Goal: Task Accomplishment & Management: Manage account settings

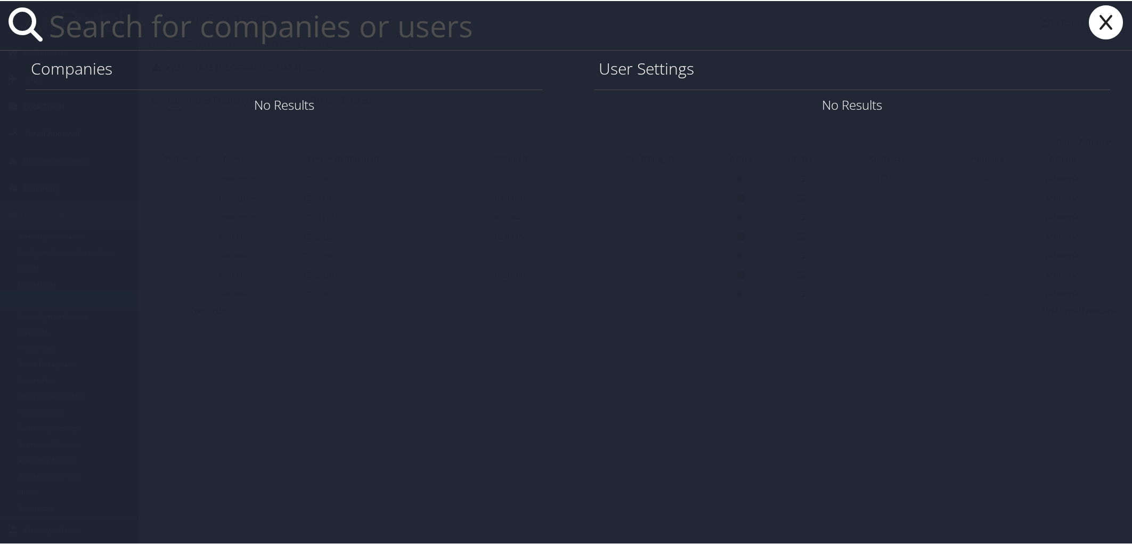
click at [299, 37] on input "text" at bounding box center [492, 24] width 895 height 49
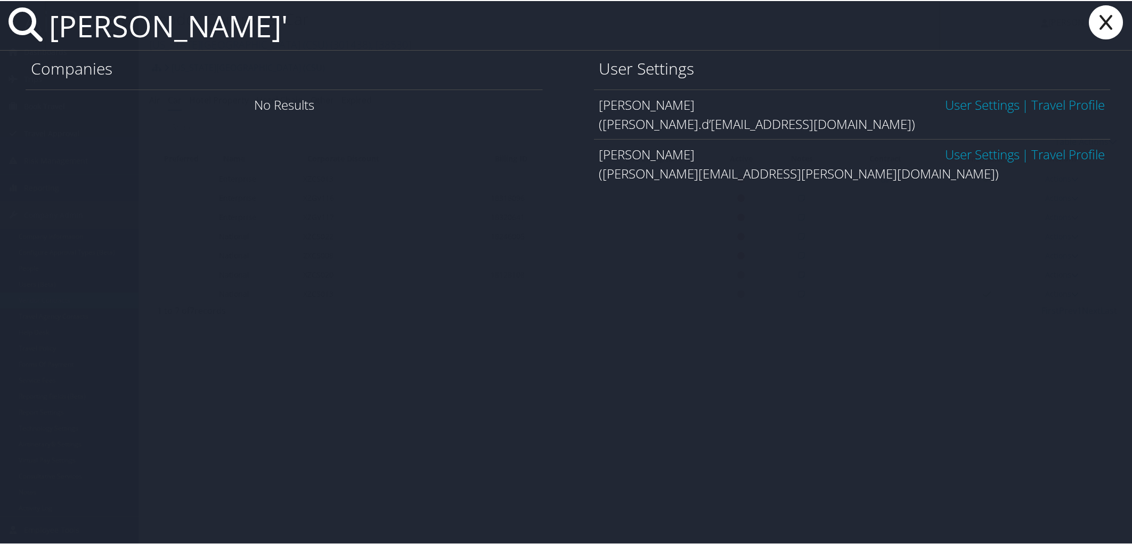
type input "[PERSON_NAME]'"
click at [960, 106] on link "User Settings" at bounding box center [982, 104] width 75 height 18
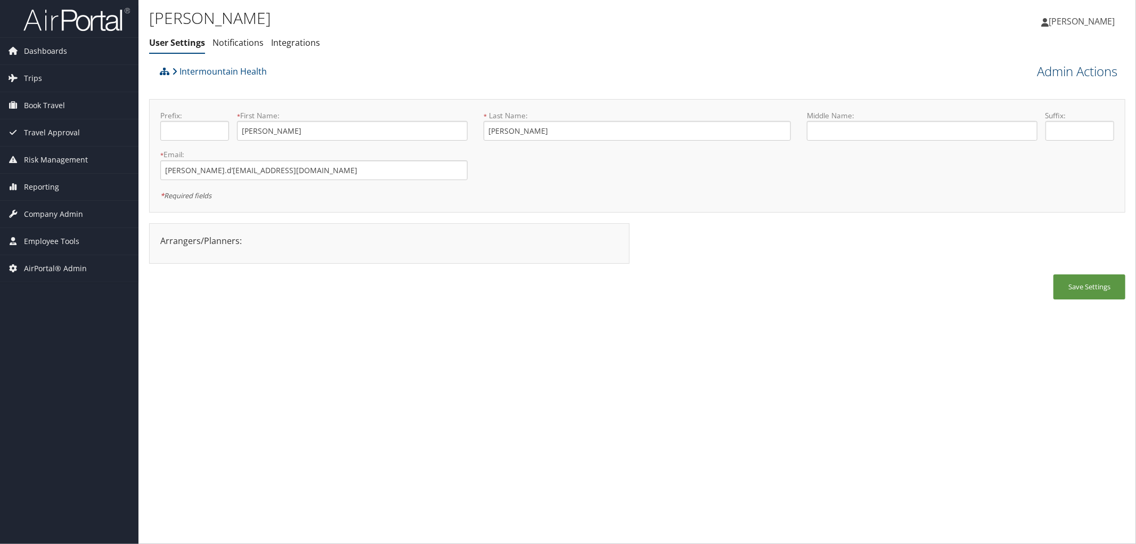
click at [1047, 70] on link "Admin Actions" at bounding box center [1077, 71] width 80 height 18
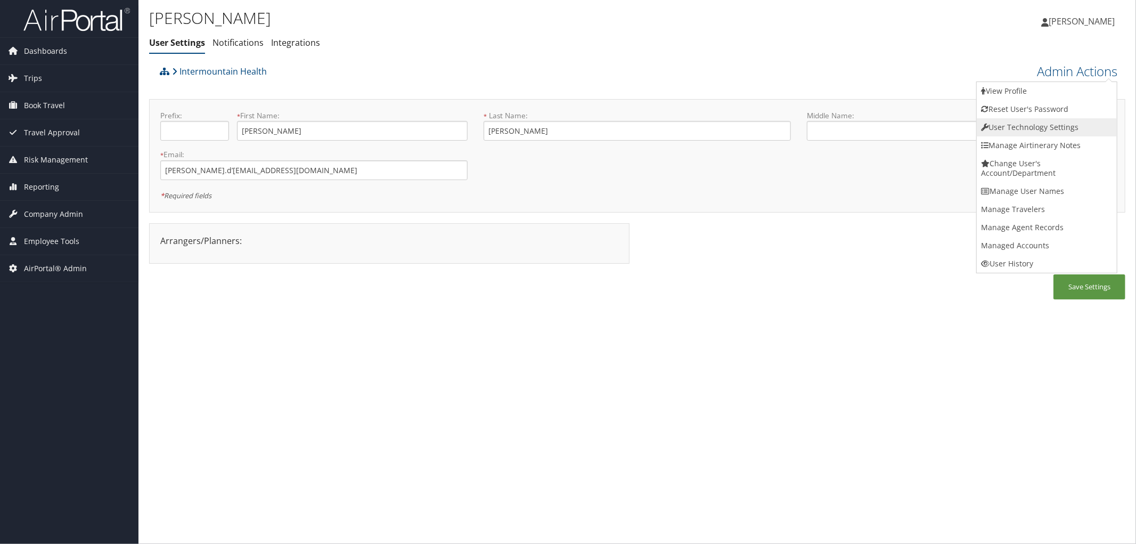
click at [1014, 126] on link "User Technology Settings" at bounding box center [1047, 127] width 140 height 18
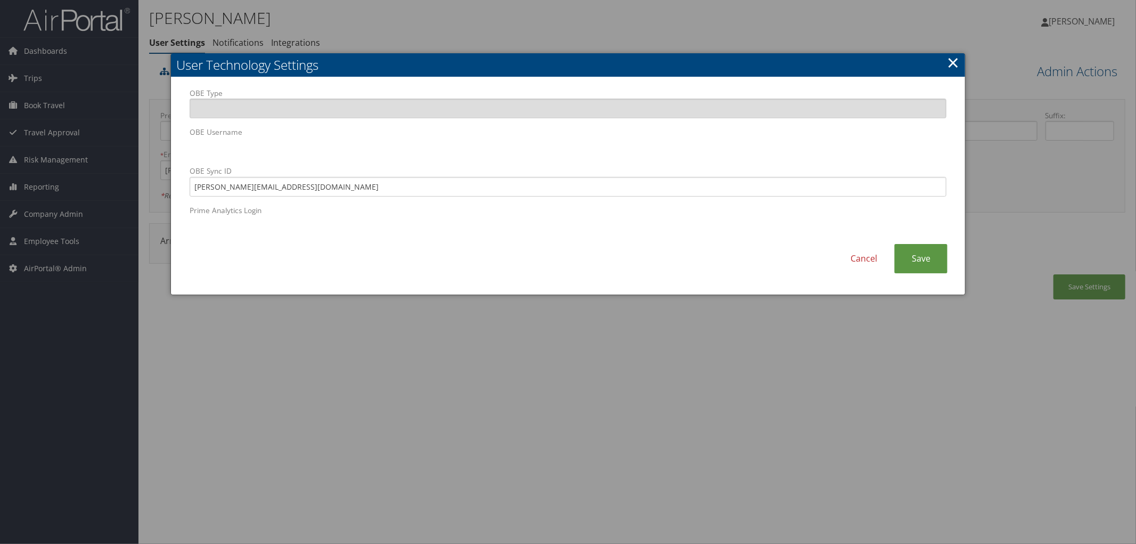
drag, startPoint x: 384, startPoint y: 59, endPoint x: 432, endPoint y: 103, distance: 64.8
click at [432, 125] on div "User Technology Settings OBE Type OBE Username OBE Sync ID tyler.dhulst@imail.o…" at bounding box center [567, 174] width 795 height 242
click at [435, 68] on h2 "User Technology Settings" at bounding box center [568, 64] width 794 height 23
drag, startPoint x: 430, startPoint y: 68, endPoint x: 470, endPoint y: 80, distance: 42.3
click at [439, 71] on h2 "User Technology Settings" at bounding box center [568, 64] width 794 height 23
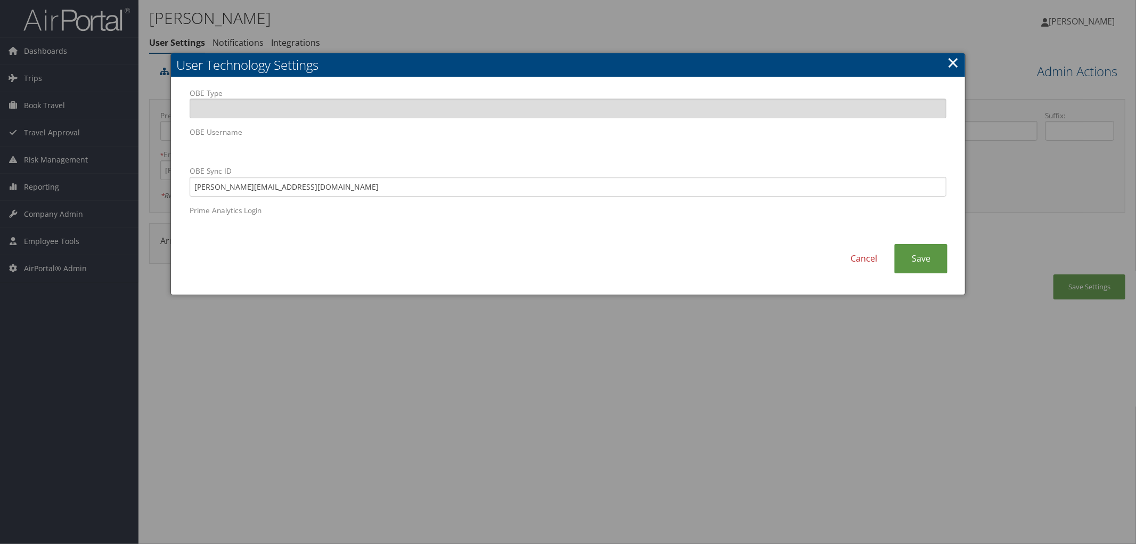
click at [952, 60] on link "×" at bounding box center [953, 62] width 12 height 21
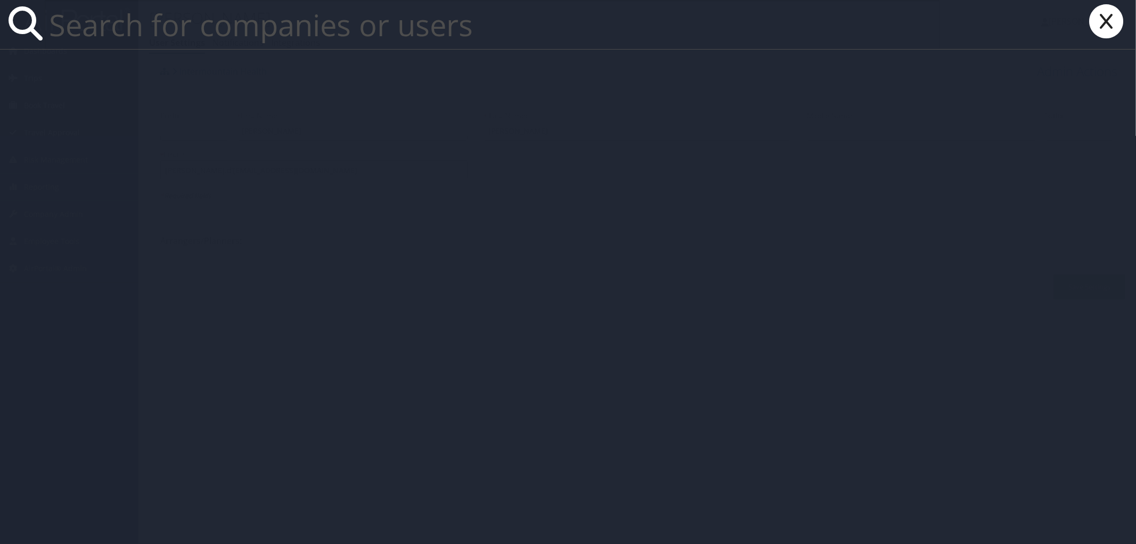
paste input "Dunhams Athleisure"
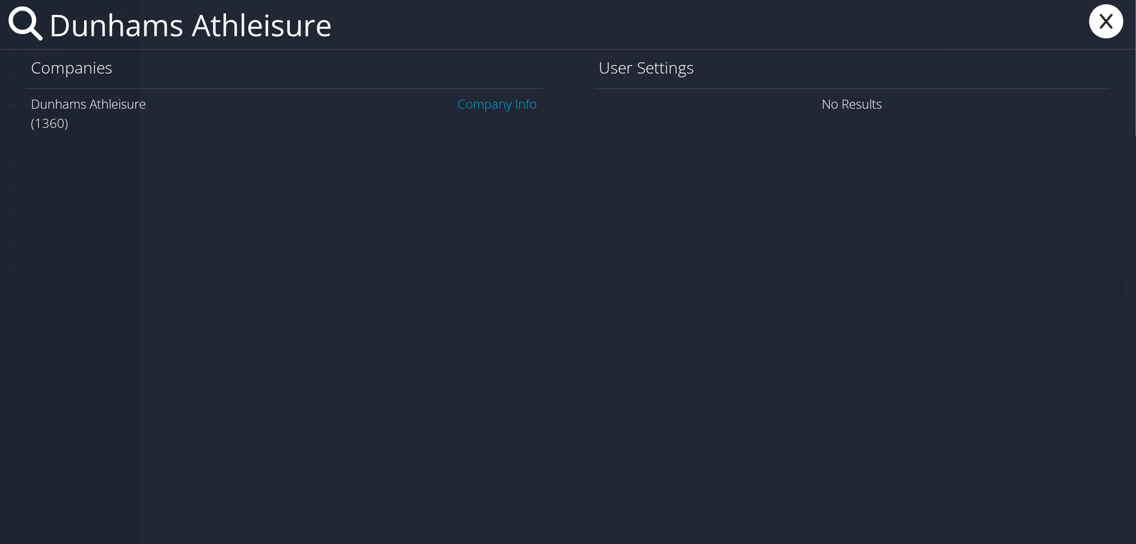
type input "Dunhams Athleisure"
click at [475, 107] on link "Company Info" at bounding box center [497, 104] width 79 height 18
